Goal: Task Accomplishment & Management: Use online tool/utility

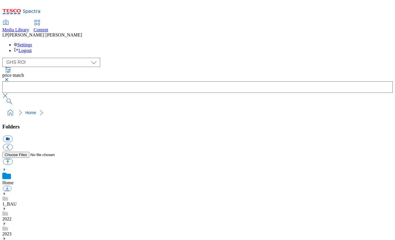
select select "flare-ghs-roi"
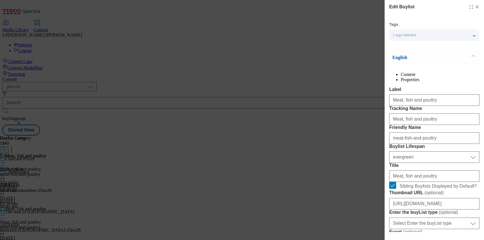
select select "ghs-roi"
select select "evergreen"
select select "Banner"
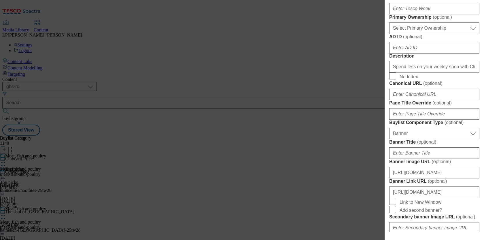
click at [439, 172] on form "Label Meat, fish and poultry Tracking Name Meat, fish and poultry Friendly Name…" at bounding box center [434, 68] width 90 height 471
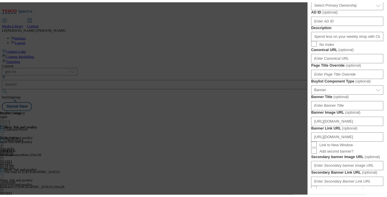
scroll to position [304, 0]
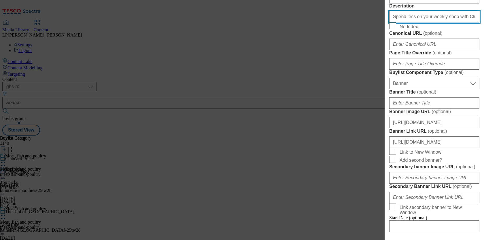
click at [437, 22] on input "Spend less on your weekly shop with Clubcard Prices on meat, fish and poultry. …" at bounding box center [434, 17] width 90 height 12
click at [420, 22] on input "Spend less on your weekly shop with Clubcard Prices on meat, fish and poultry. …" at bounding box center [434, 17] width 90 height 12
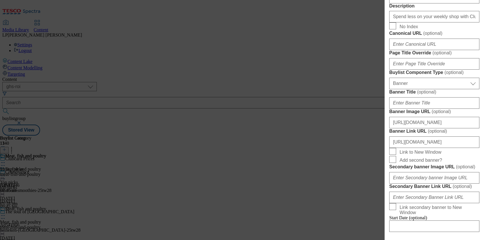
click at [353, 143] on div "Edit Buylist Tags 1 tags selected buylist English Content Properties Label Meat…" at bounding box center [242, 120] width 484 height 240
